Goal: Navigation & Orientation: Find specific page/section

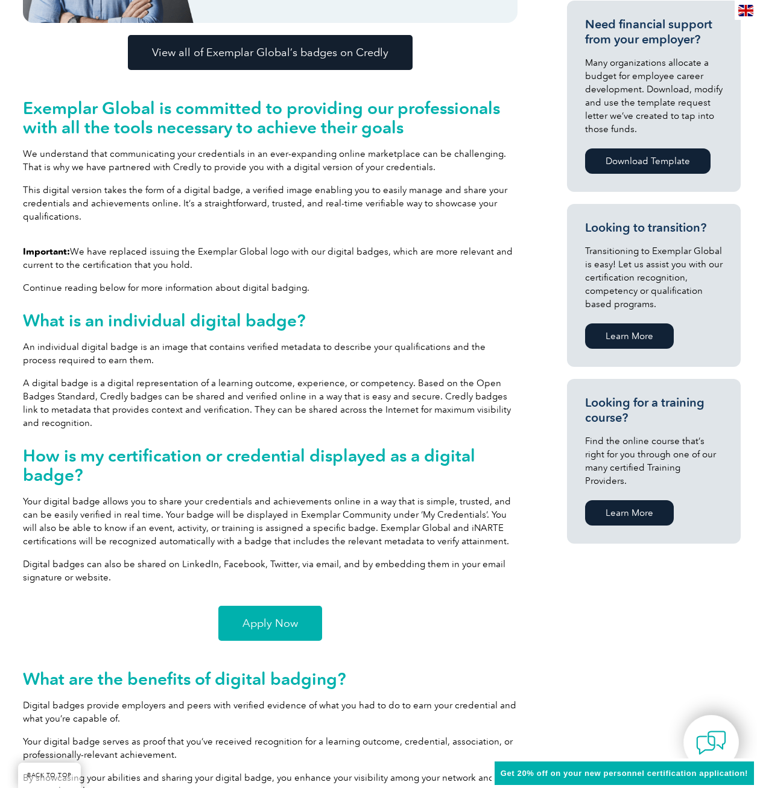
scroll to position [482, 0]
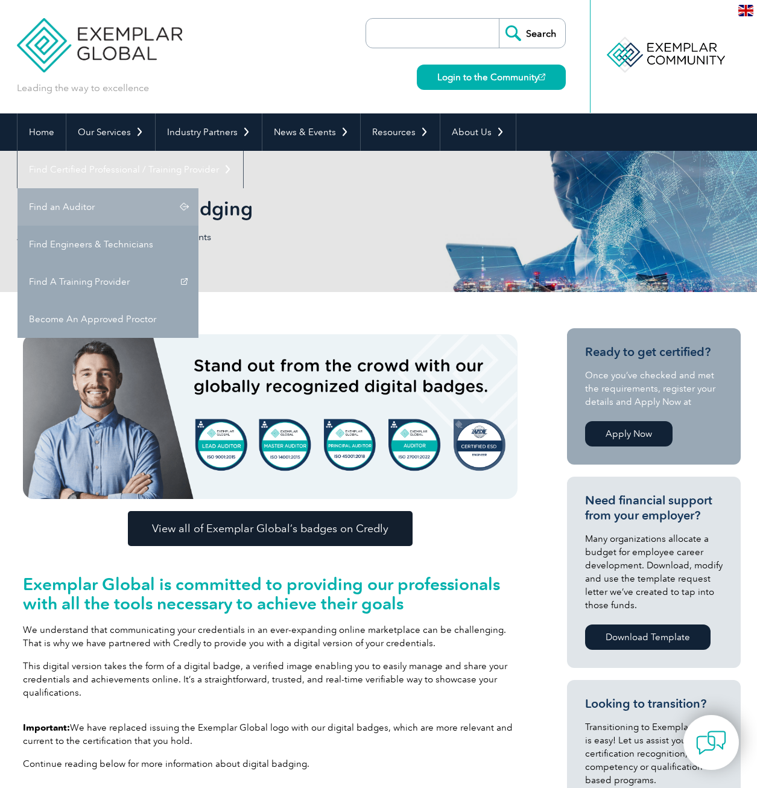
click at [198, 188] on link "Find an Auditor" at bounding box center [107, 206] width 181 height 37
